Goal: Find specific page/section: Find specific page/section

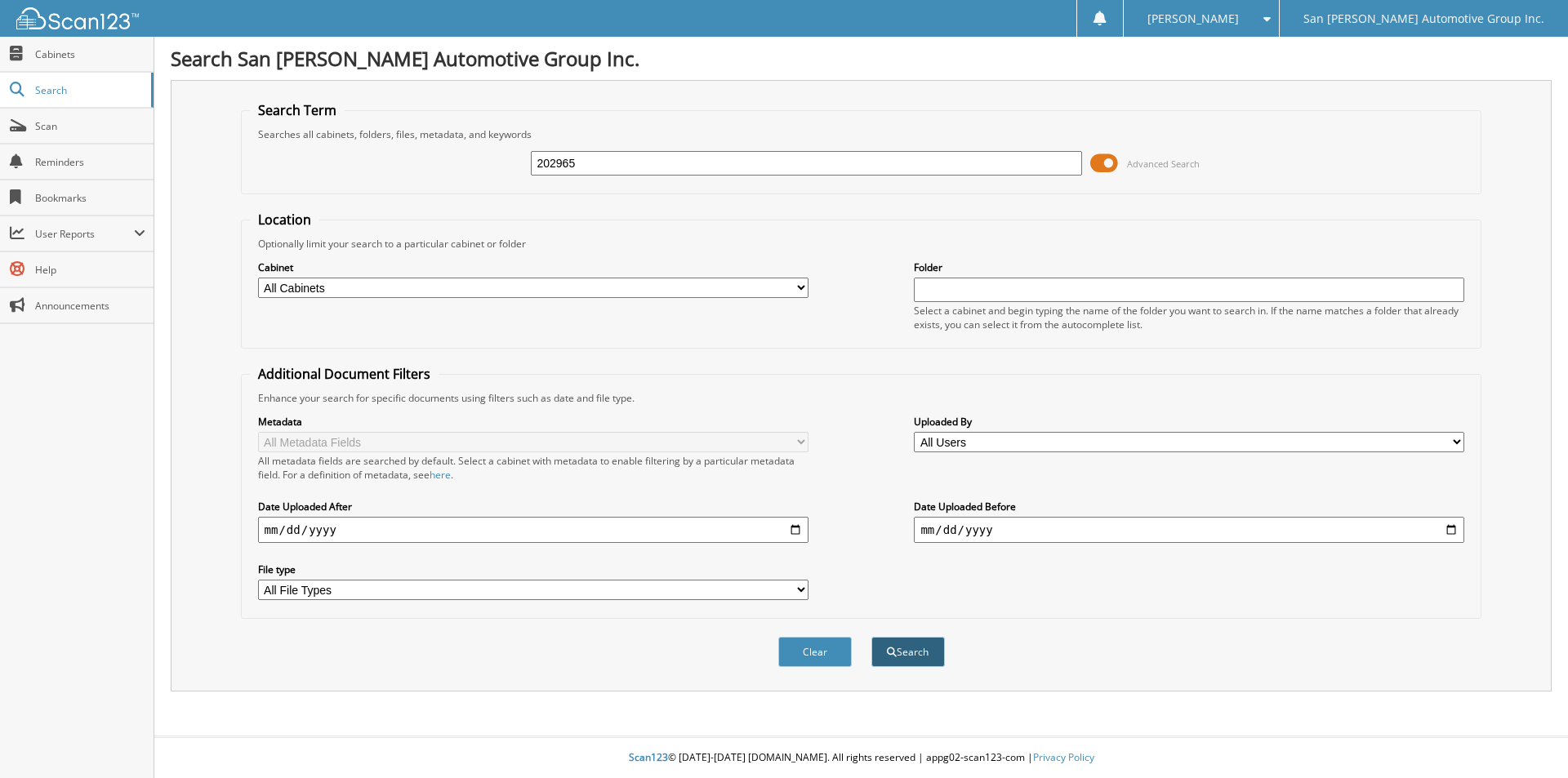
type input "202965"
click at [891, 654] on span "submit" at bounding box center [891, 653] width 10 height 10
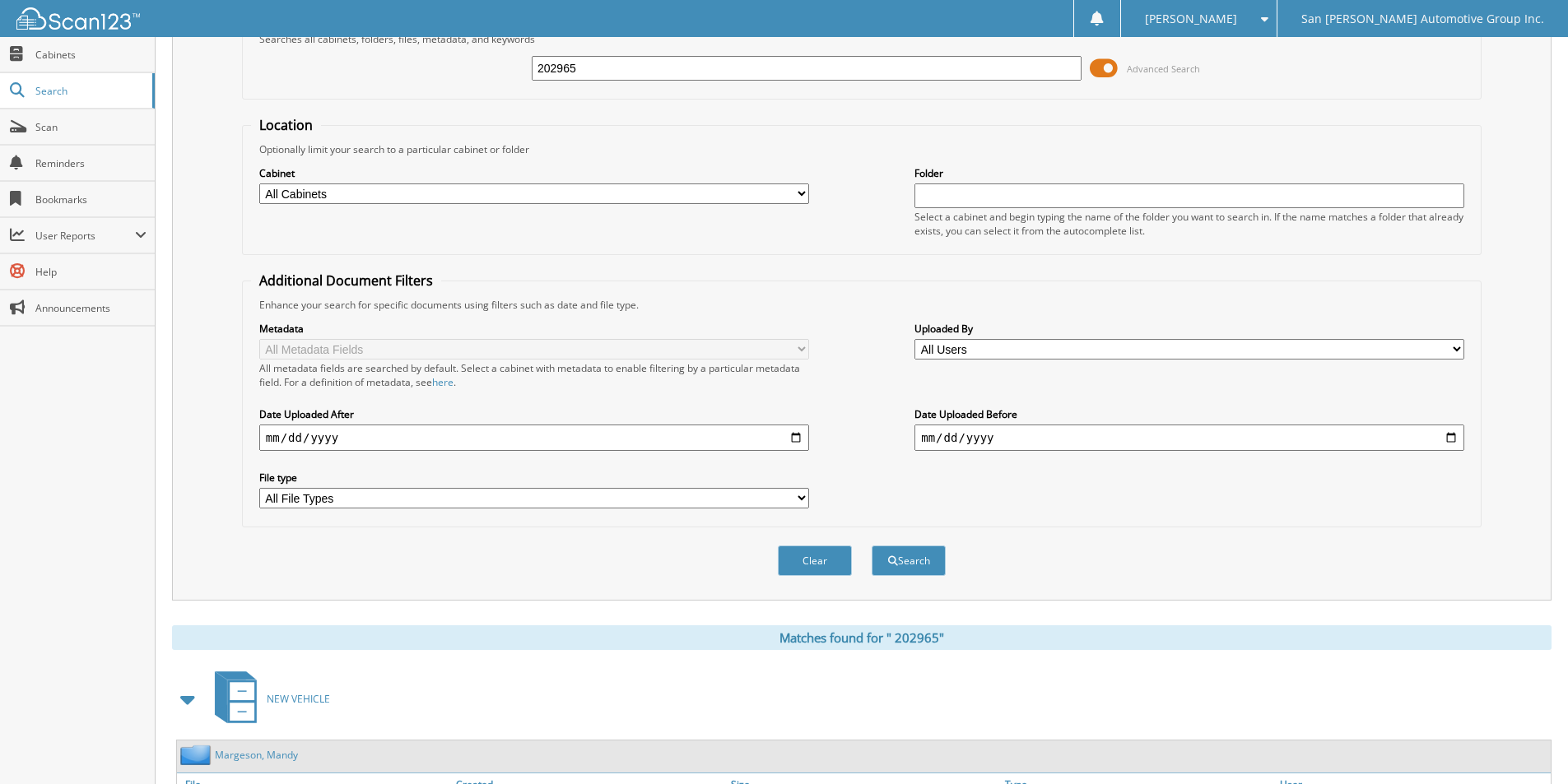
scroll to position [200, 0]
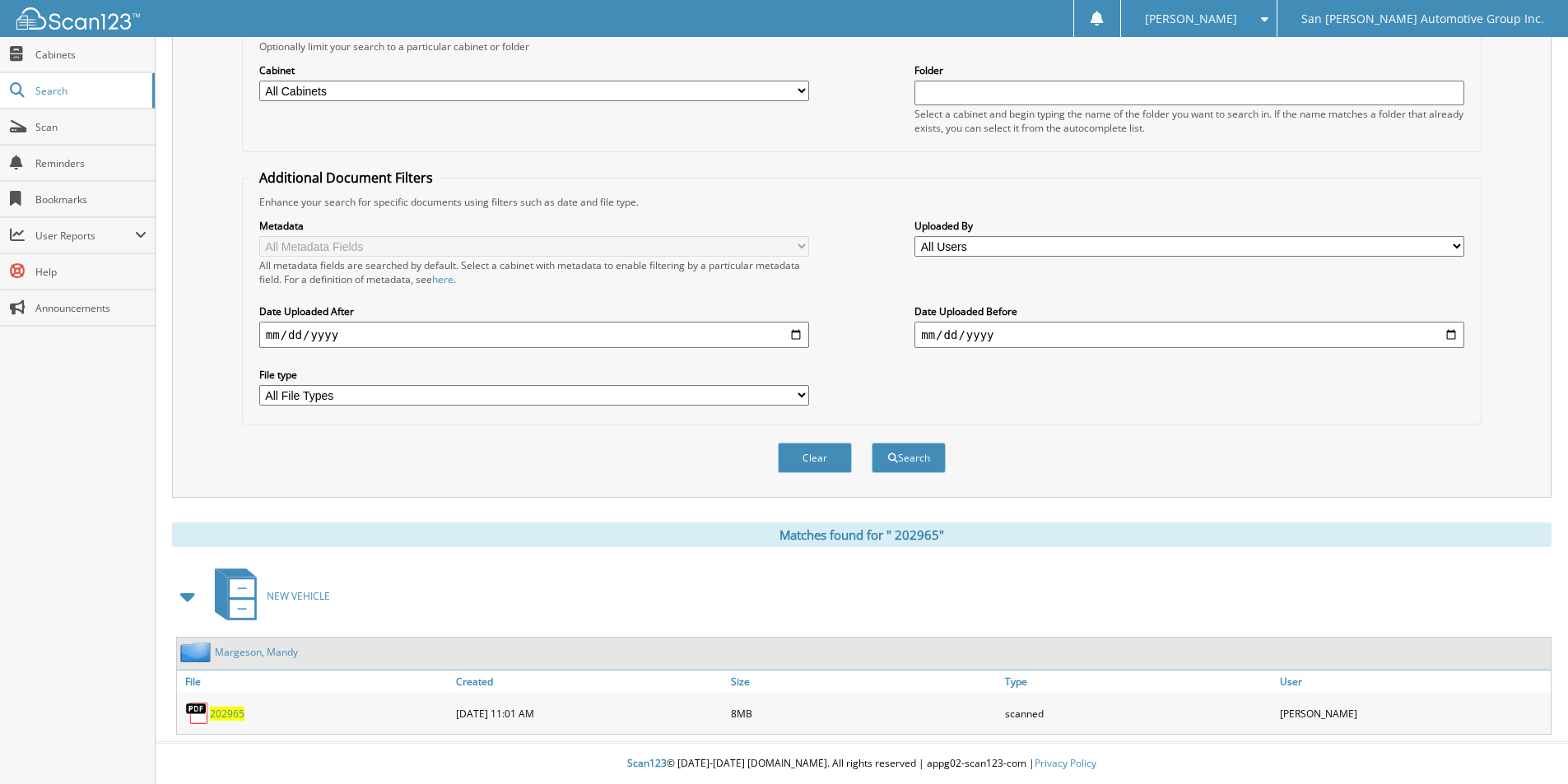
click at [228, 716] on span "2 0 2 9 6 5" at bounding box center [226, 714] width 34 height 14
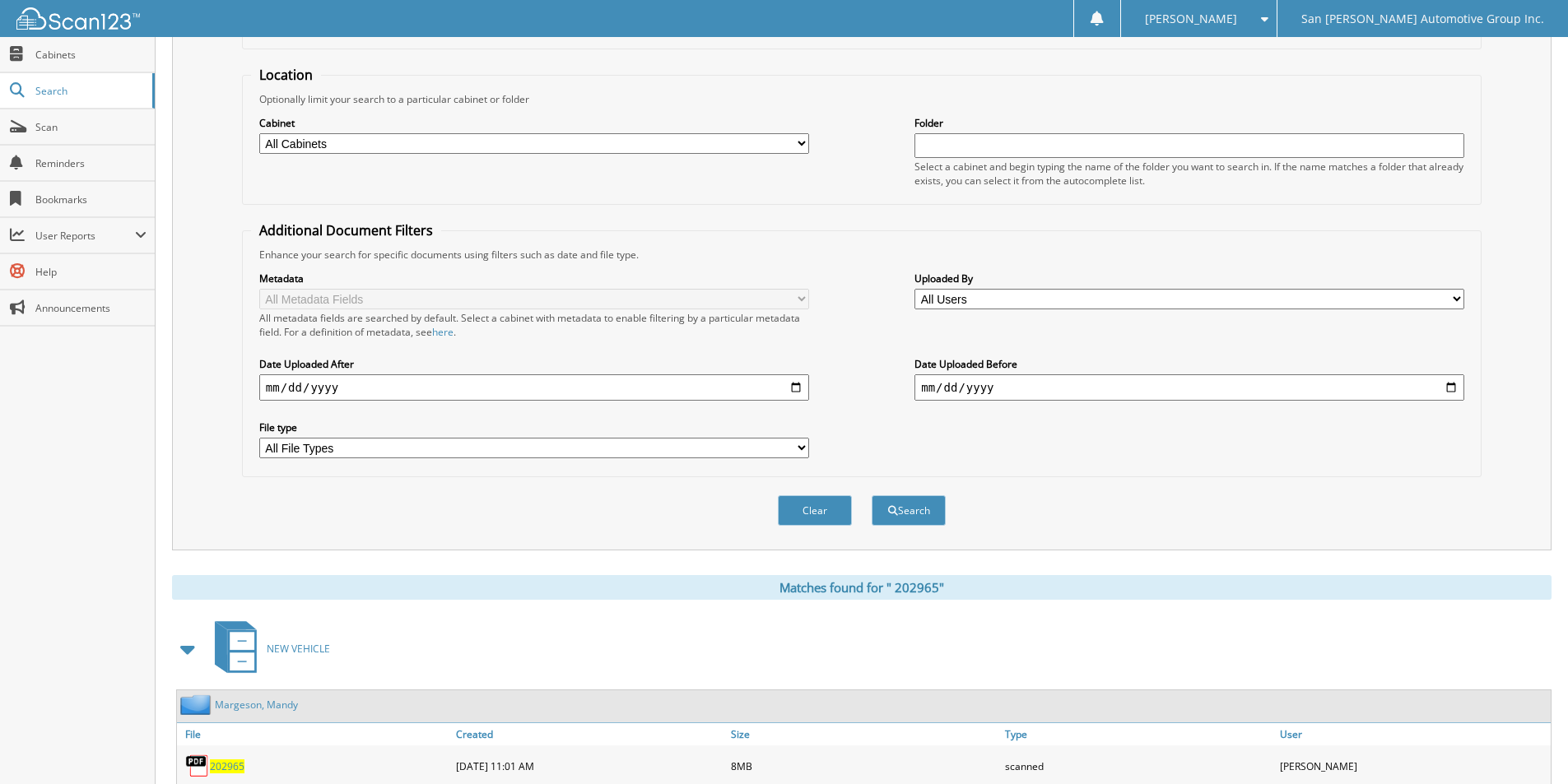
scroll to position [118, 0]
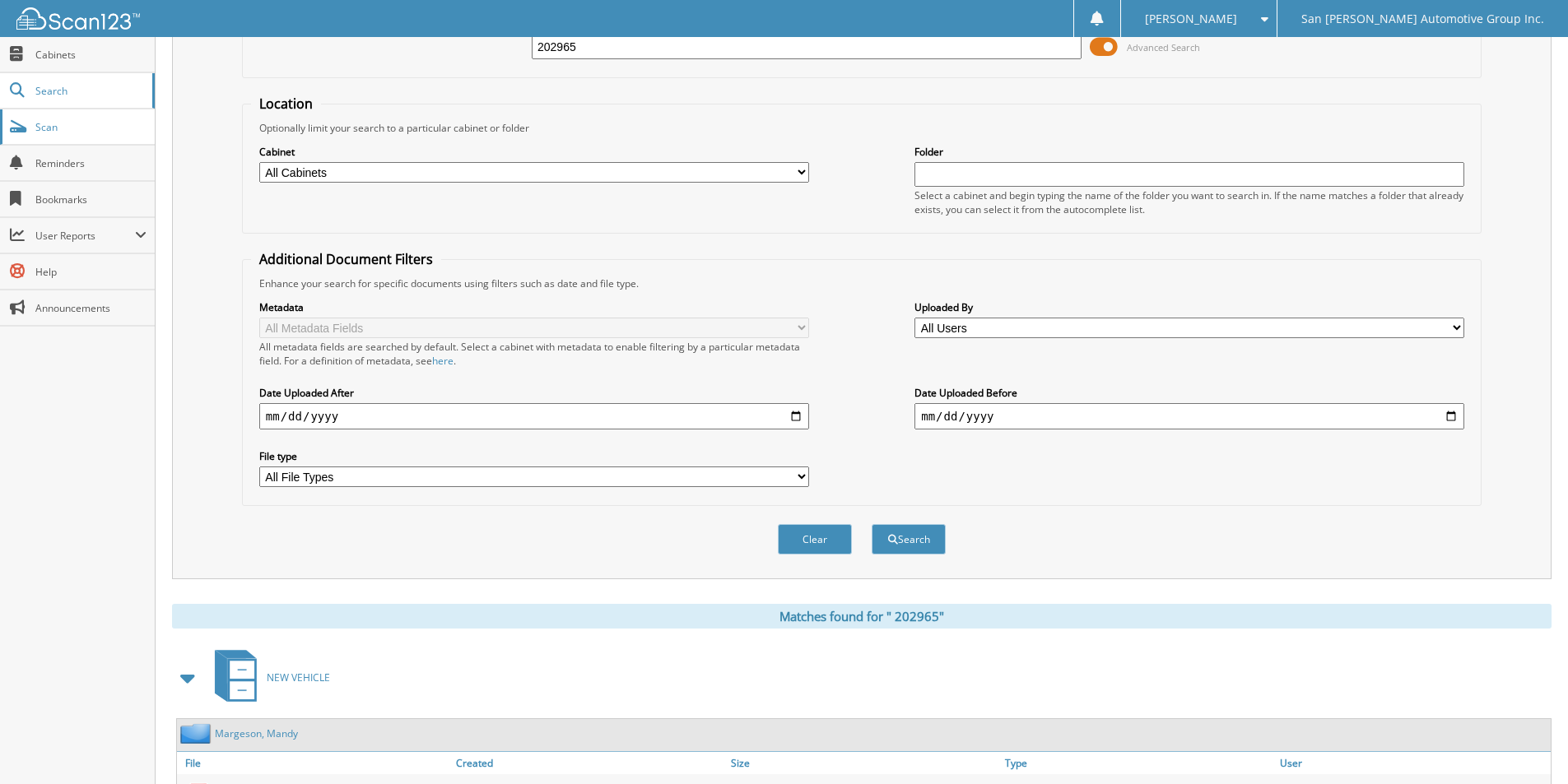
click at [122, 133] on span "Scan" at bounding box center [90, 127] width 111 height 14
